Goal: Check status: Check status

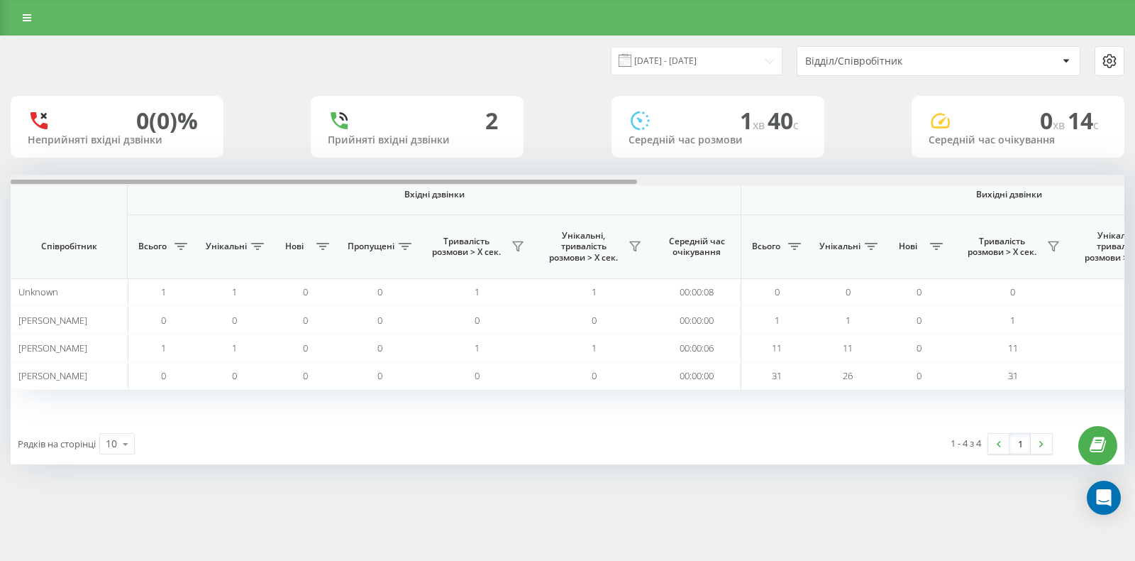
click at [971, 184] on div at bounding box center [568, 180] width 1114 height 11
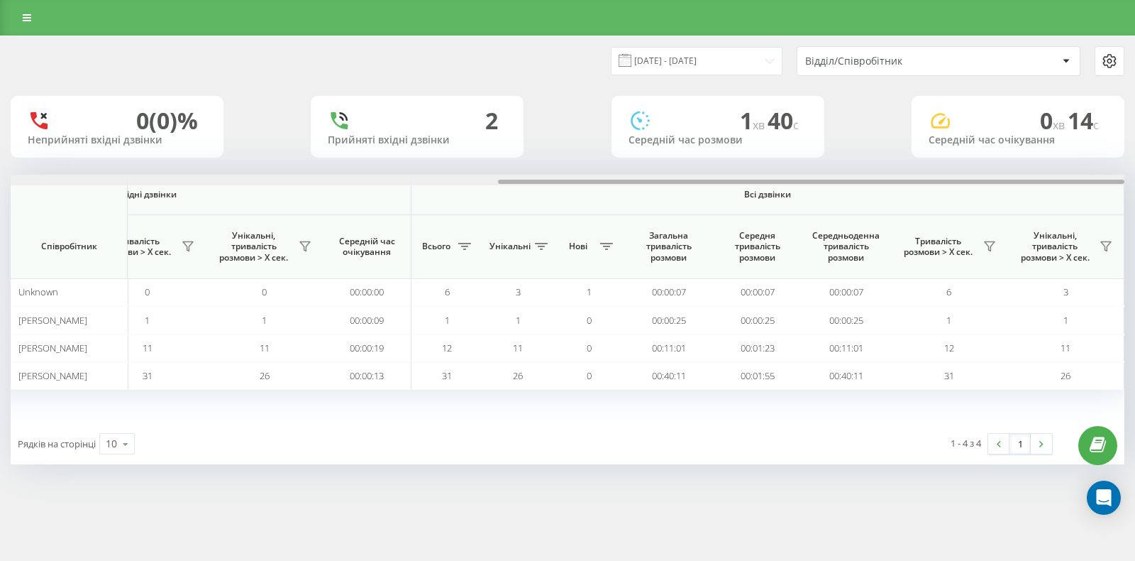
click at [986, 179] on div at bounding box center [568, 180] width 1114 height 11
click at [997, 249] on button at bounding box center [989, 246] width 21 height 23
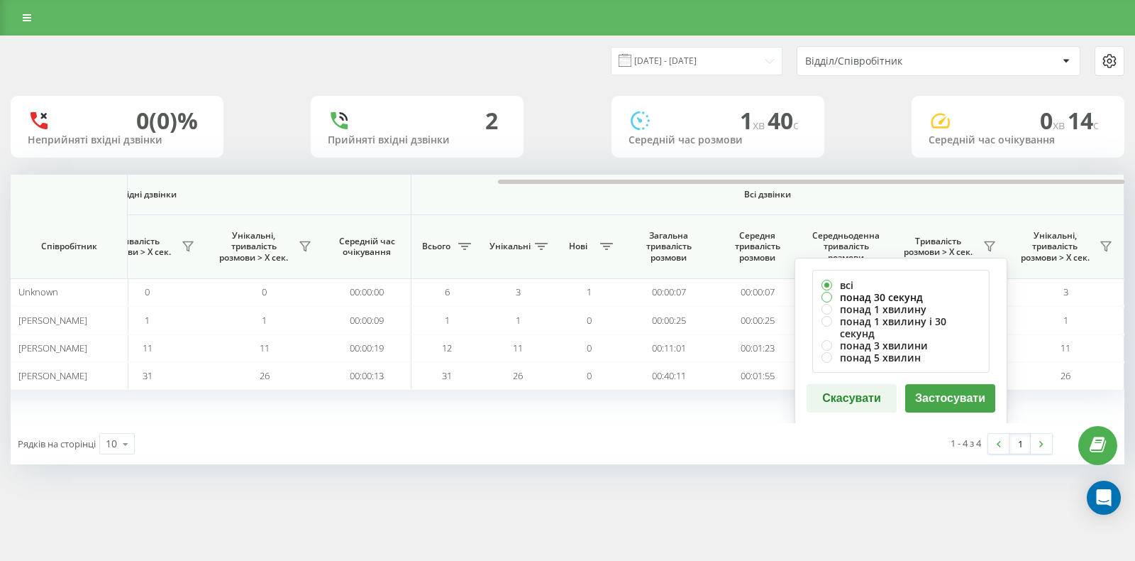
click at [841, 294] on label "понад 30 секунд" at bounding box center [901, 297] width 159 height 12
radio input "true"
click at [950, 393] on button "Застосувати" at bounding box center [950, 398] width 90 height 28
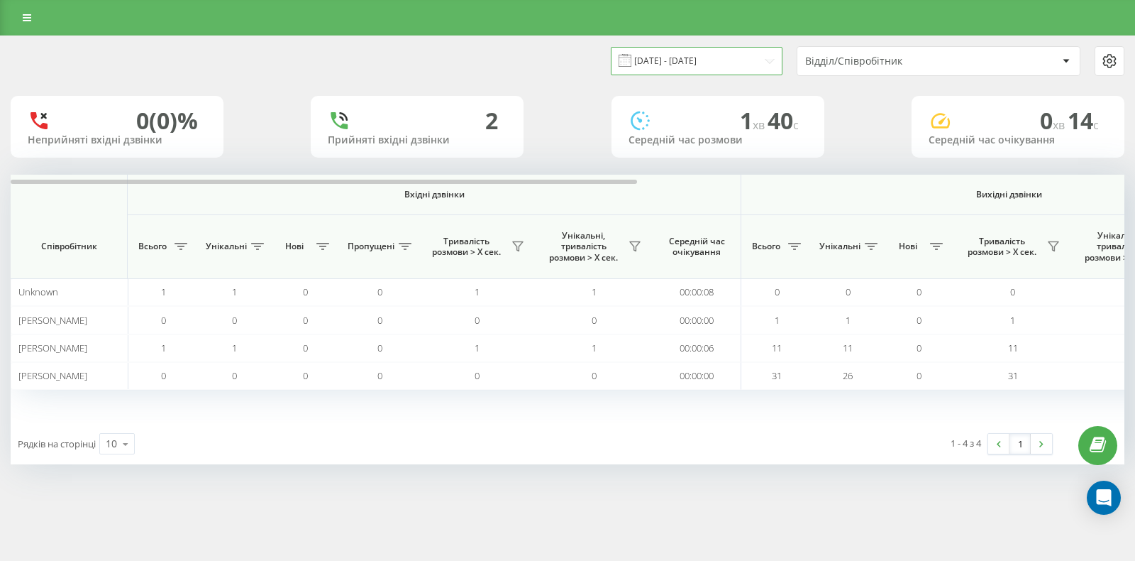
click at [691, 66] on input "25.06.2025 - 25.06.2025" at bounding box center [697, 61] width 172 height 28
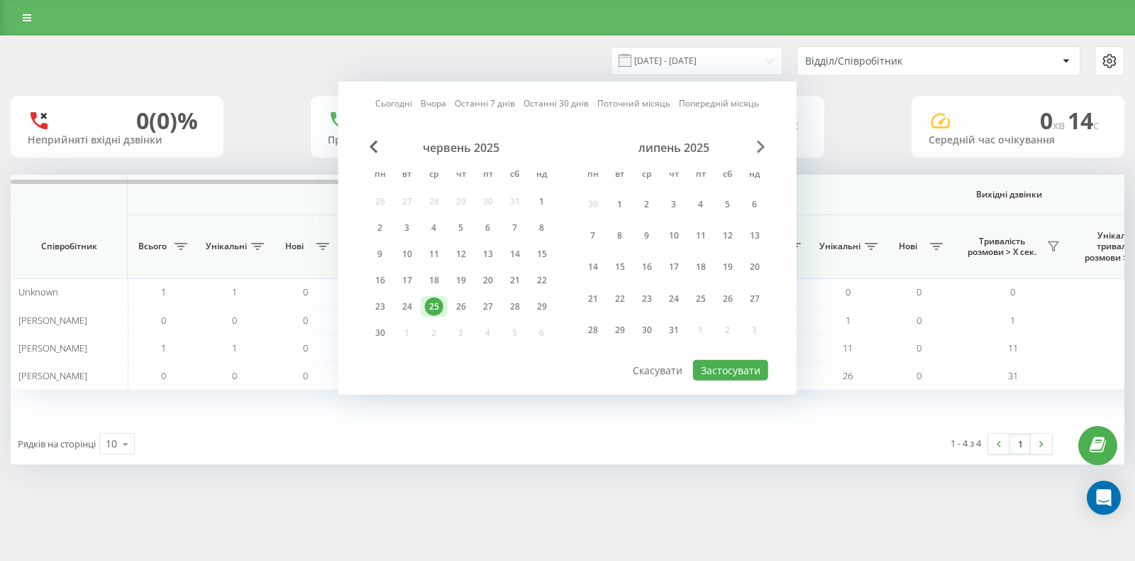
click at [759, 141] on span "Next Month" at bounding box center [761, 146] width 9 height 13
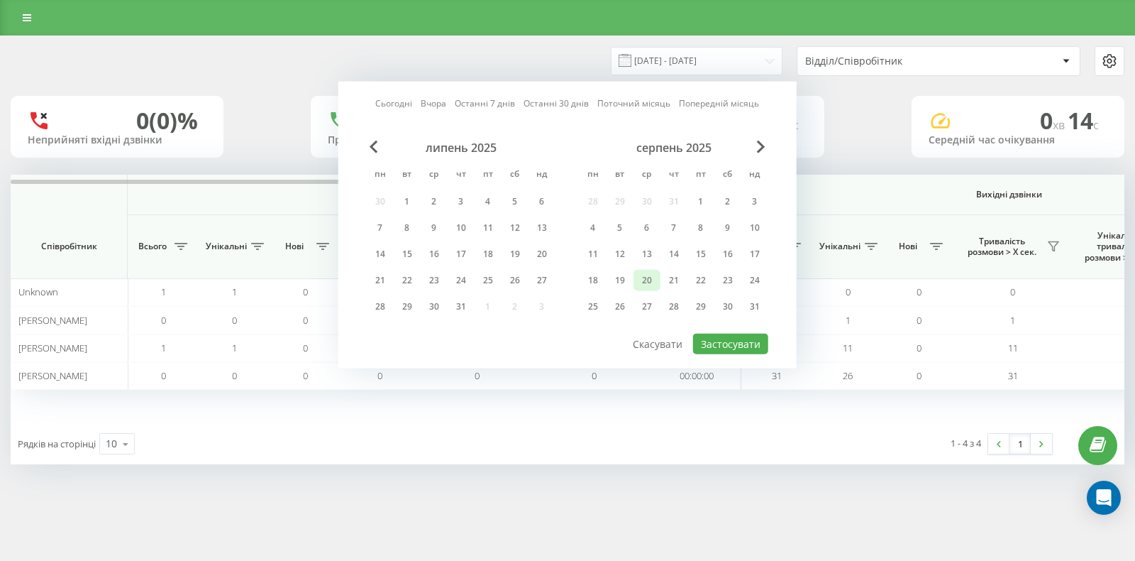
click at [648, 280] on div "20" at bounding box center [647, 280] width 18 height 18
click at [733, 338] on button "Застосувати" at bounding box center [730, 343] width 75 height 21
type input "[DATE] - [DATE]"
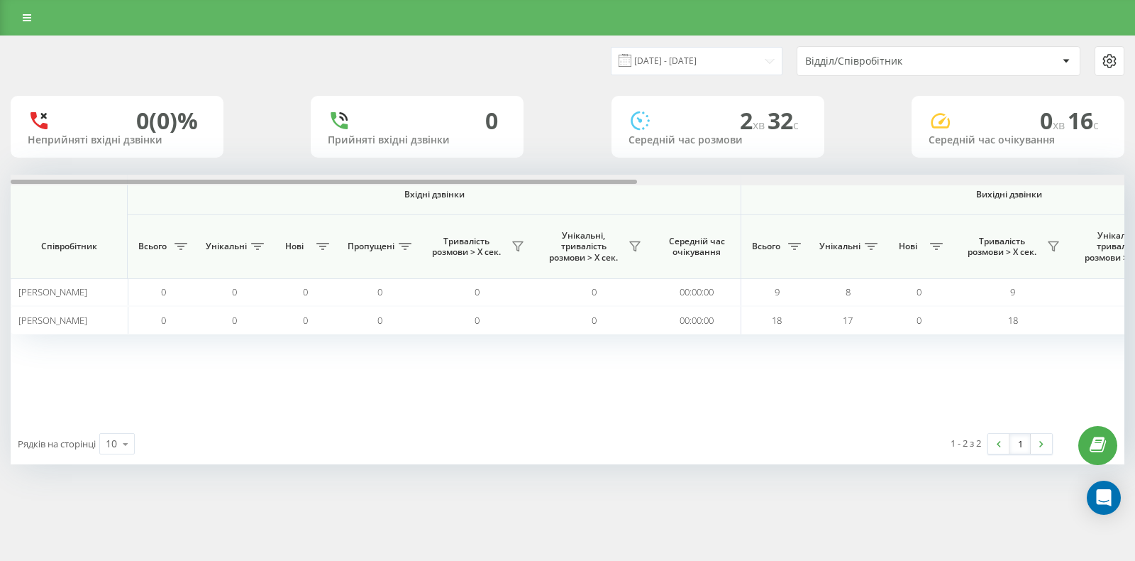
click at [1055, 175] on div at bounding box center [568, 180] width 1114 height 11
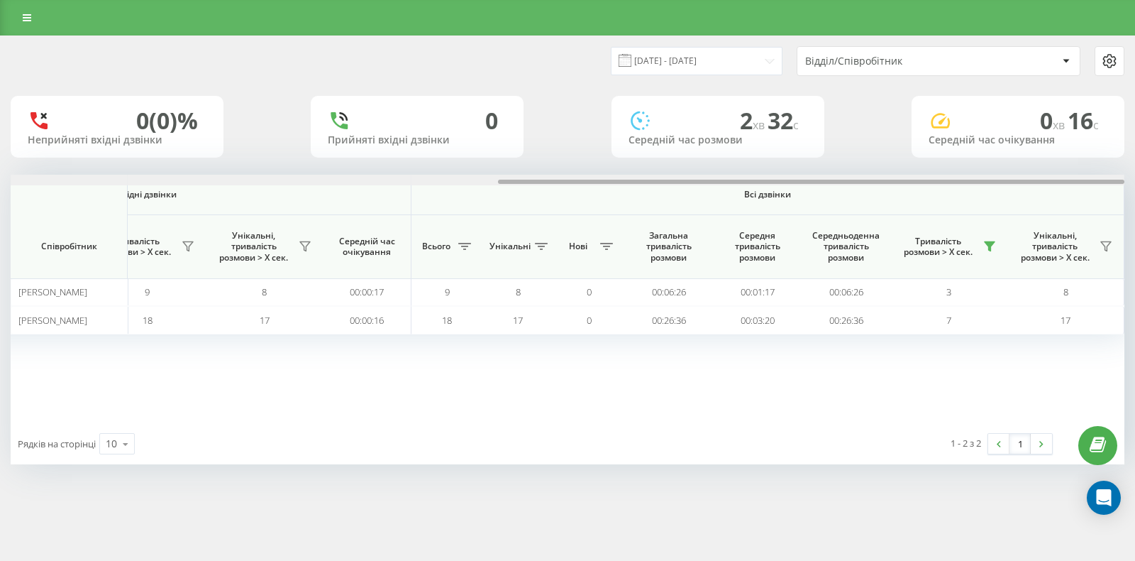
click at [1056, 175] on div at bounding box center [568, 180] width 1114 height 11
drag, startPoint x: 1015, startPoint y: 182, endPoint x: 1057, endPoint y: 194, distance: 43.6
click at [1062, 182] on div at bounding box center [811, 182] width 627 height 4
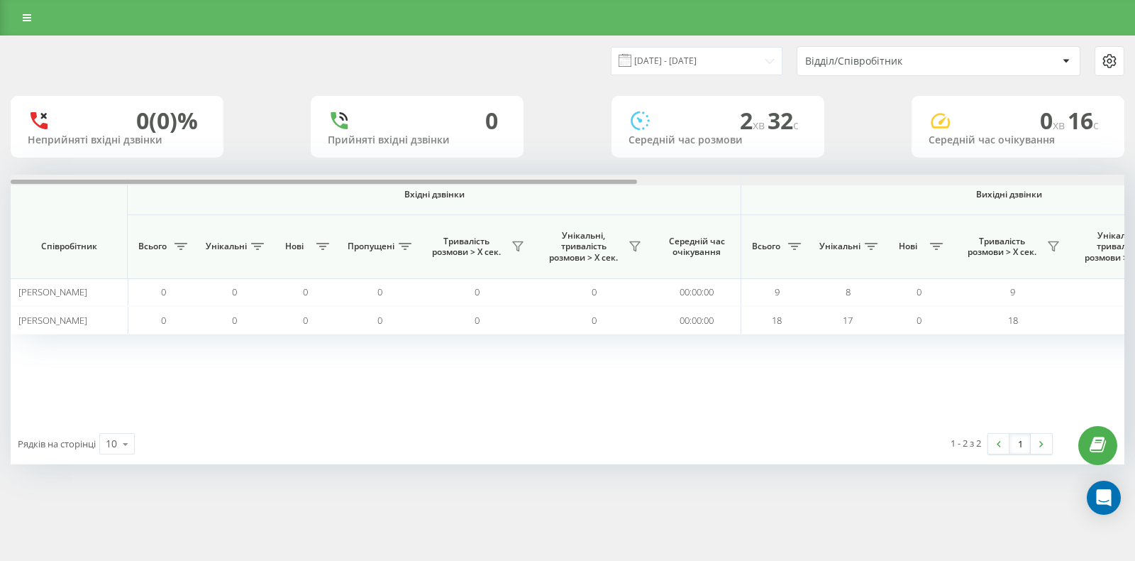
click at [1022, 180] on div at bounding box center [568, 180] width 1114 height 11
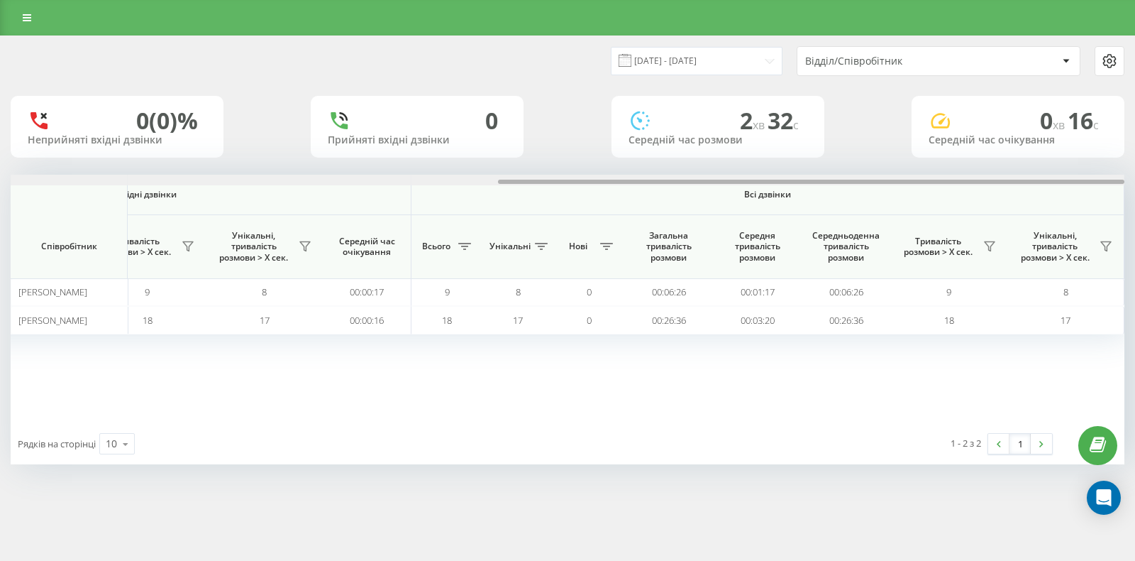
click at [1022, 180] on div at bounding box center [811, 182] width 627 height 4
click at [986, 243] on icon at bounding box center [990, 246] width 10 height 9
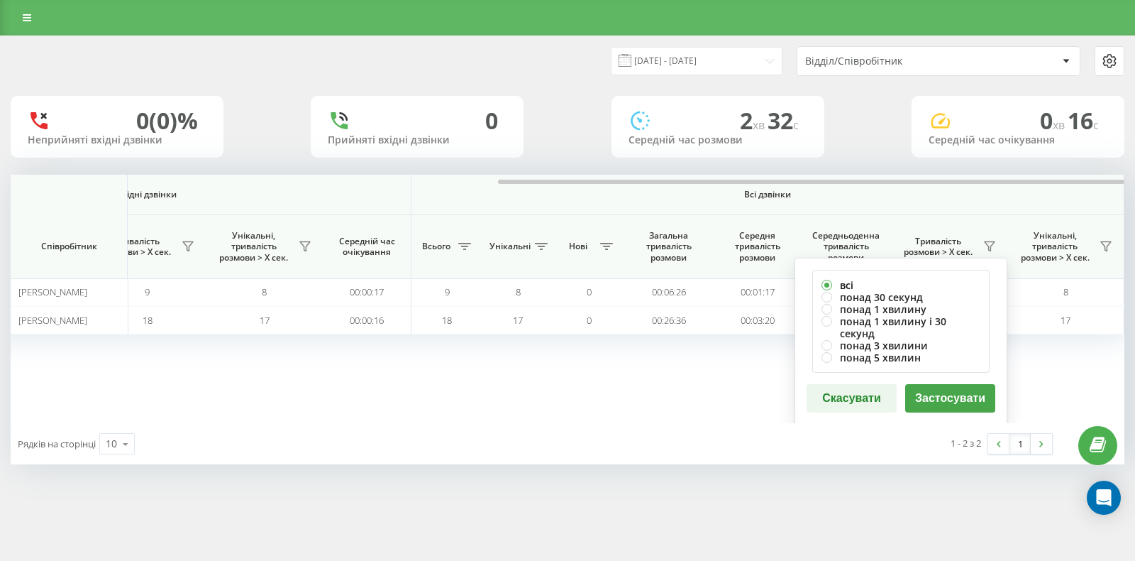
click at [856, 287] on label "всі" at bounding box center [901, 285] width 159 height 12
drag, startPoint x: 881, startPoint y: 290, endPoint x: 885, endPoint y: 297, distance: 7.7
click at [881, 291] on label "понад 30 секунд" at bounding box center [901, 297] width 159 height 12
radio input "true"
click at [955, 398] on div "всі понад 30 секунд понад 1 хвилину понад 1 хвилину і 30 секунд понад 3 хвилини…" at bounding box center [901, 341] width 213 height 167
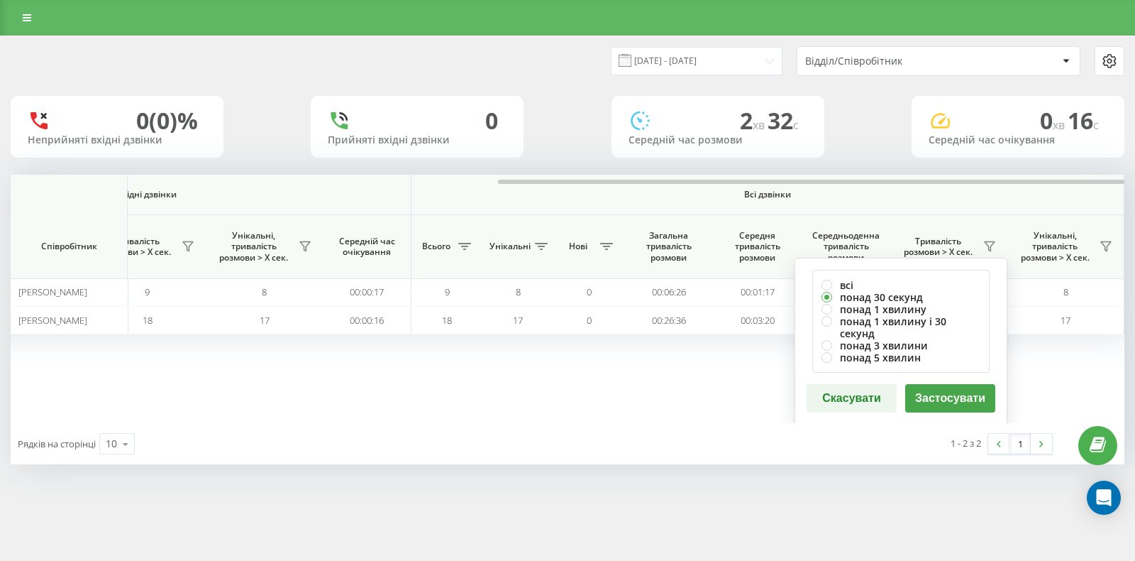
click at [956, 384] on button "Застосувати" at bounding box center [950, 398] width 90 height 28
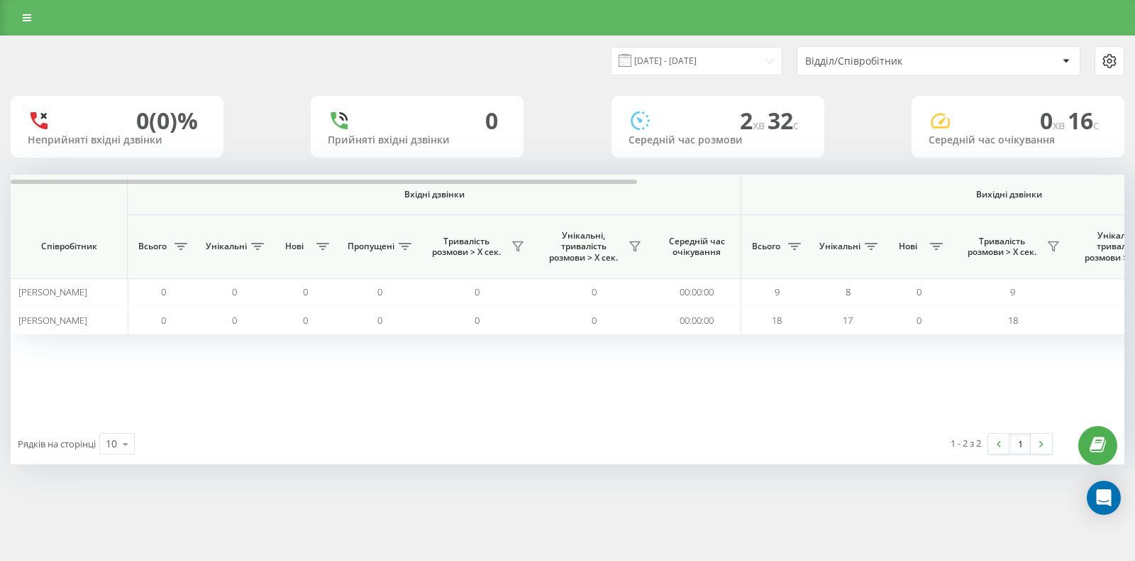
click at [1040, 174] on div "20.08.2025 - 20.08.2025 Відділ/Співробітник 0 (0)% Неприйняті вхідні дзвінки 0 …" at bounding box center [568, 250] width 1114 height 428
click at [1045, 180] on div at bounding box center [568, 180] width 1114 height 11
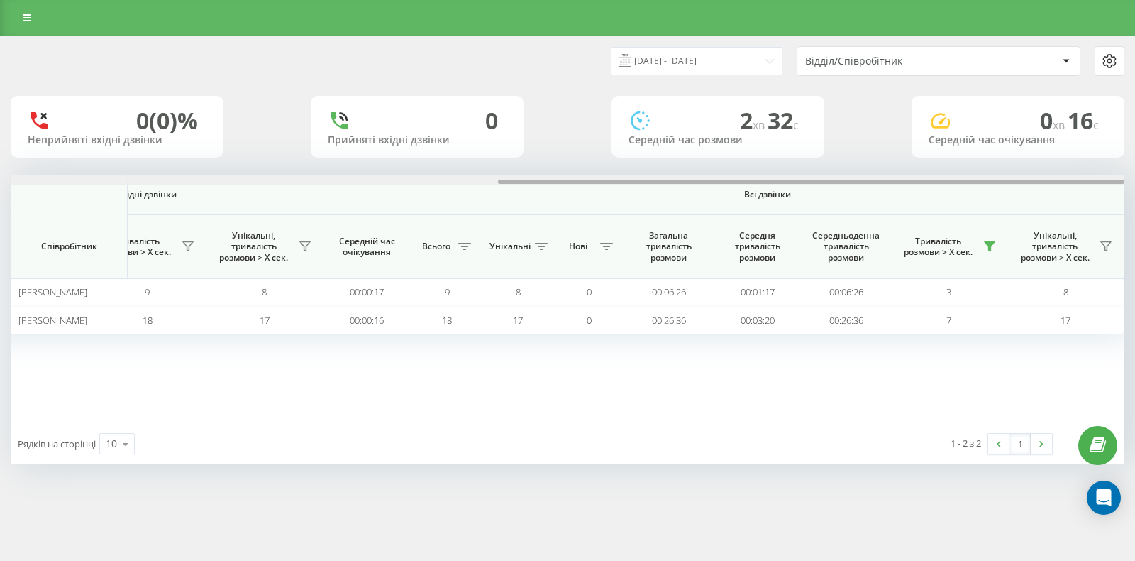
click at [1045, 180] on div at bounding box center [811, 182] width 627 height 4
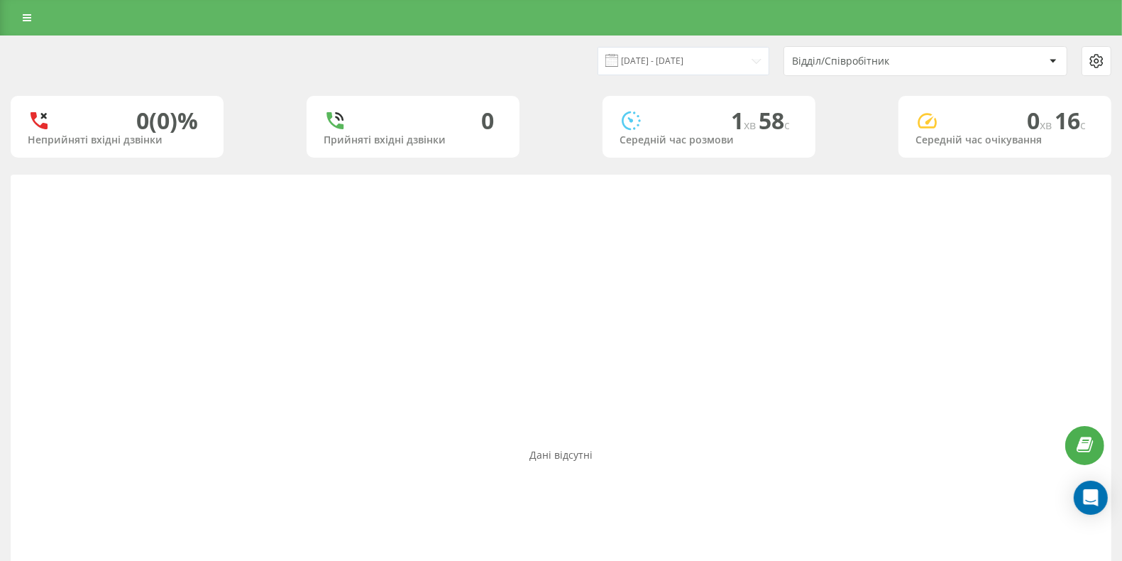
click at [1006, 177] on div "Дані відсутні" at bounding box center [561, 455] width 1100 height 561
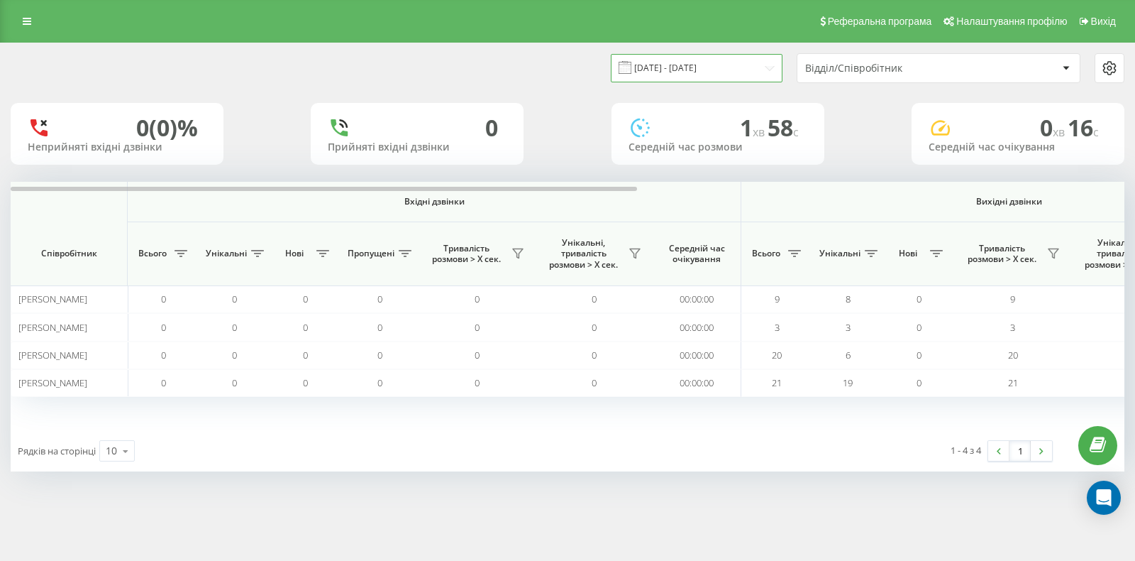
click at [725, 68] on input "[DATE] - [DATE]" at bounding box center [697, 68] width 172 height 28
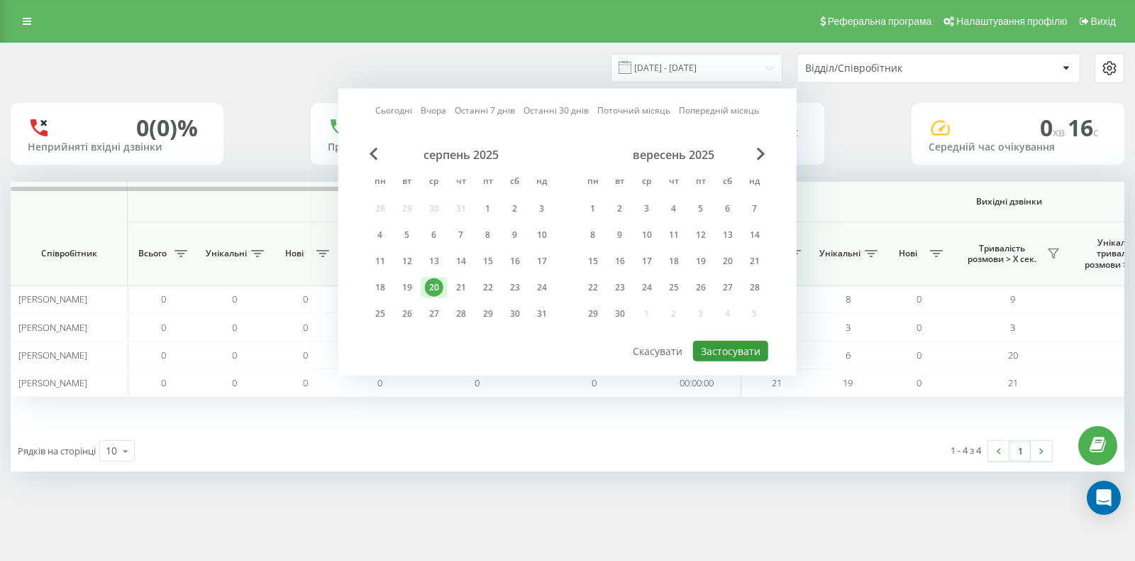
click at [755, 349] on button "Застосувати" at bounding box center [730, 351] width 75 height 21
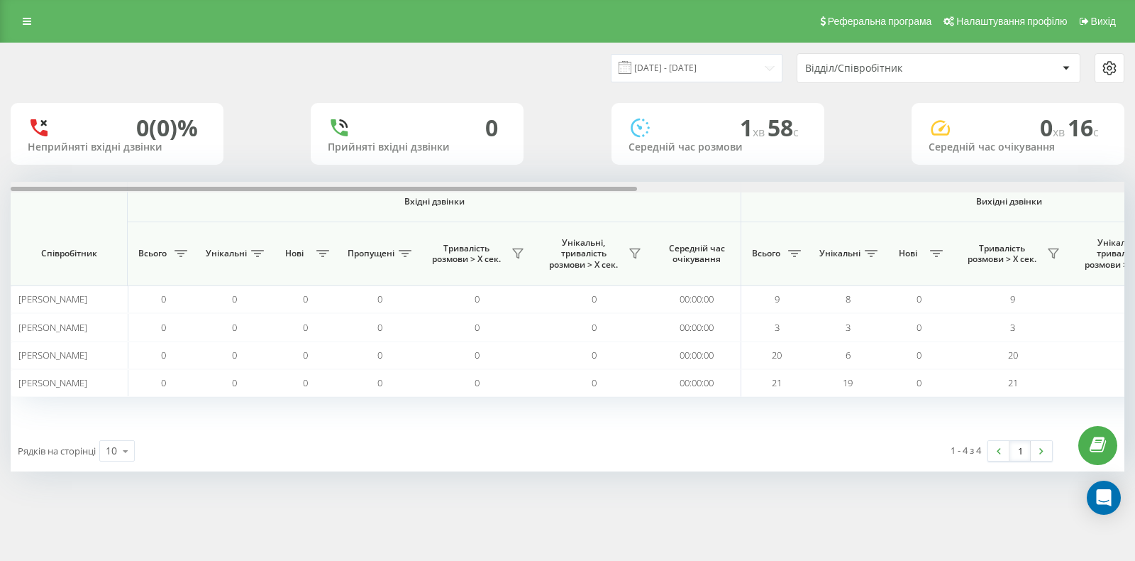
click at [1042, 188] on div at bounding box center [568, 187] width 1114 height 11
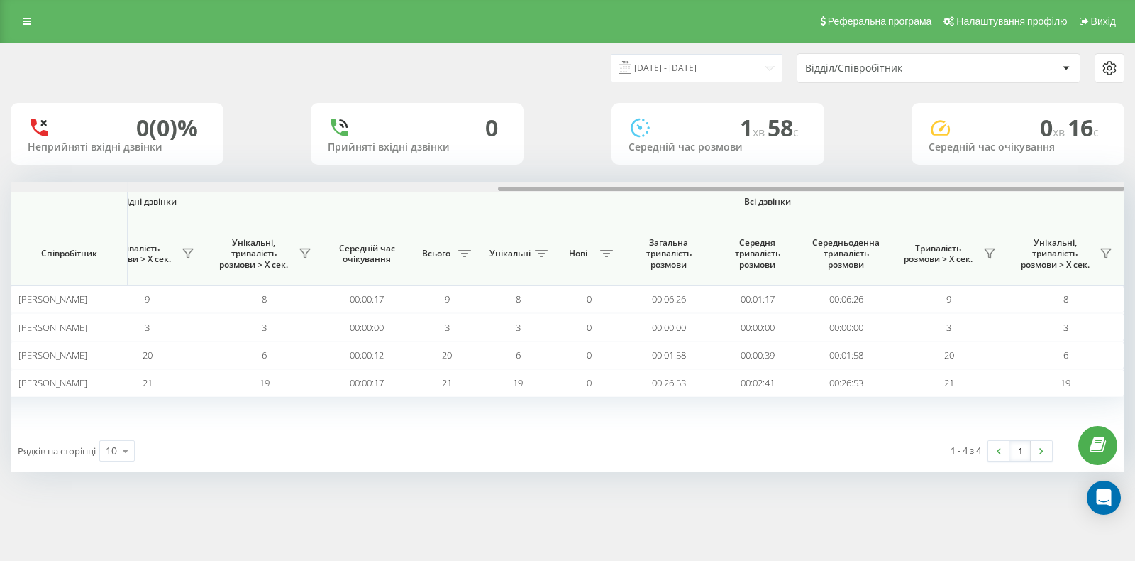
click at [1042, 188] on div at bounding box center [811, 189] width 627 height 4
click at [986, 249] on icon at bounding box center [990, 253] width 10 height 9
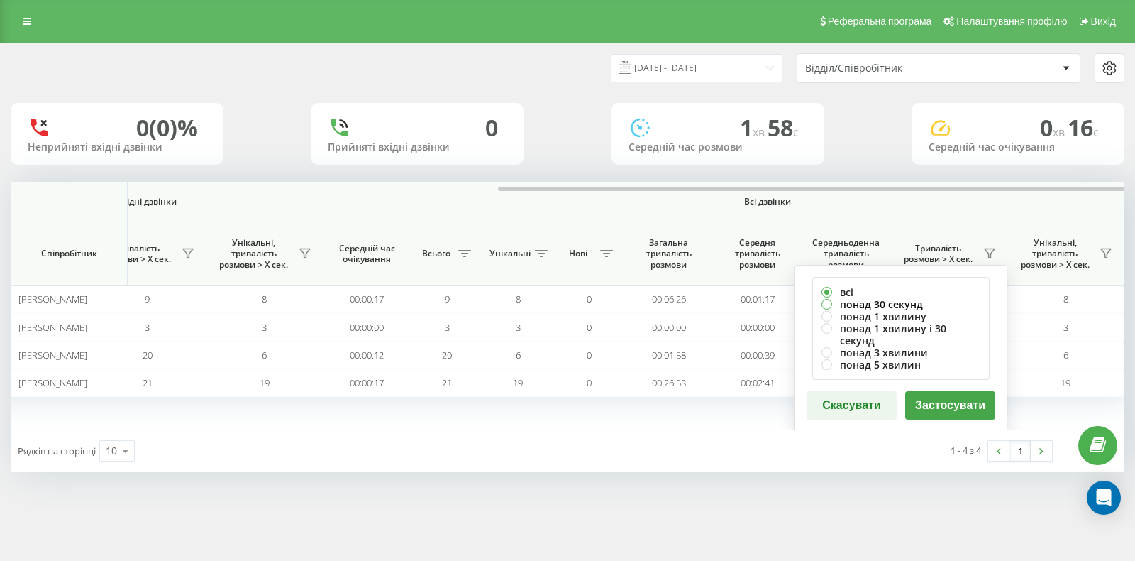
click at [851, 304] on label "понад 30 секунд" at bounding box center [901, 304] width 159 height 12
radio input "true"
click at [920, 391] on button "Застосувати" at bounding box center [950, 405] width 90 height 28
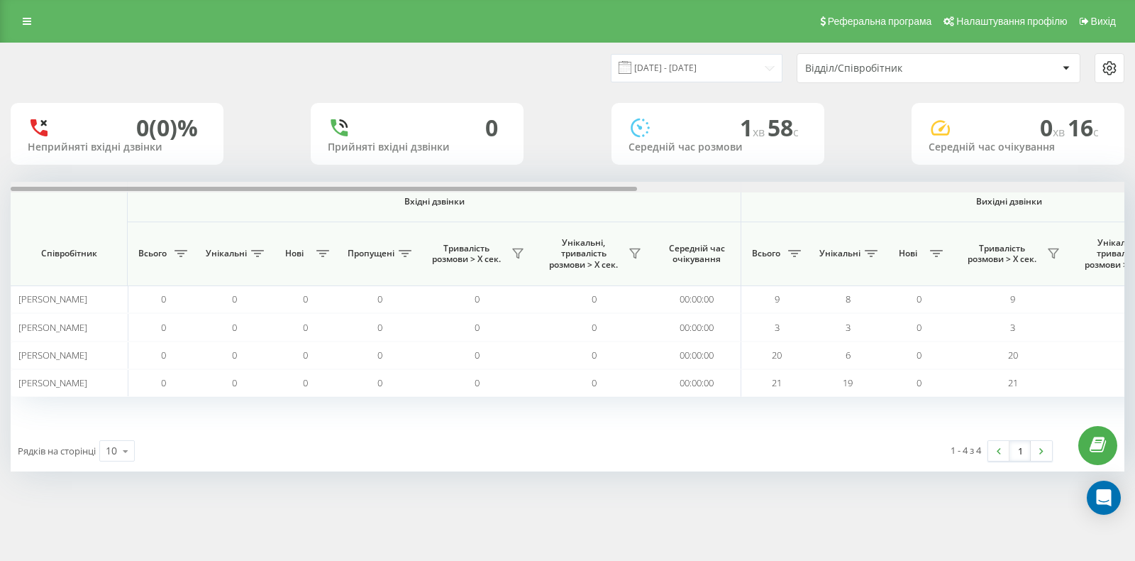
click at [1071, 181] on div "[DATE] - [DATE] Відділ/Співробітник 0 (0)% Неприйняті вхідні дзвінки 0 Прийняті…" at bounding box center [568, 257] width 1114 height 428
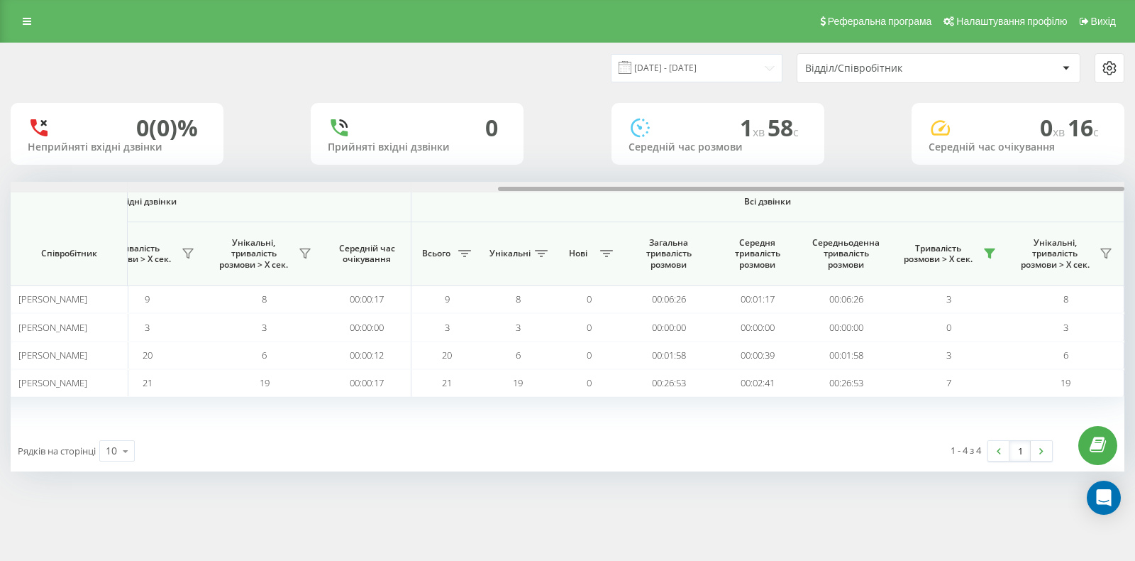
click at [1071, 184] on div at bounding box center [568, 187] width 1114 height 11
